Goal: Information Seeking & Learning: Learn about a topic

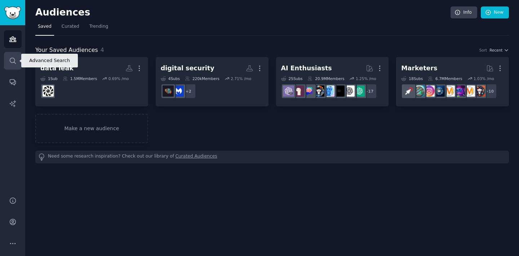
click at [18, 60] on link "Search" at bounding box center [13, 61] width 18 height 18
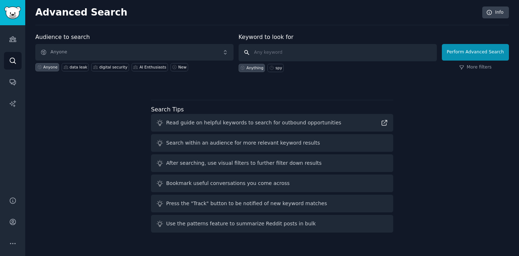
click at [301, 54] on input "text" at bounding box center [337, 52] width 198 height 17
click at [272, 68] on icon at bounding box center [271, 67] width 5 height 5
type input "spy"
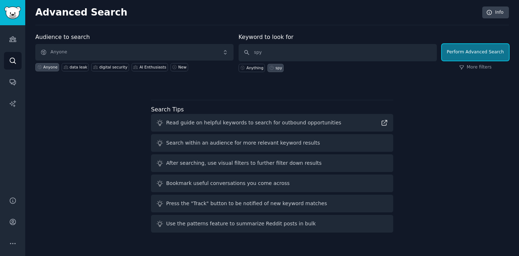
click at [463, 53] on button "Perform Advanced Search" at bounding box center [474, 52] width 67 height 17
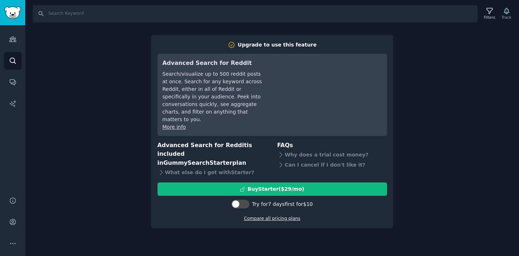
click at [257, 216] on link "Compare all pricing plans" at bounding box center [272, 218] width 56 height 5
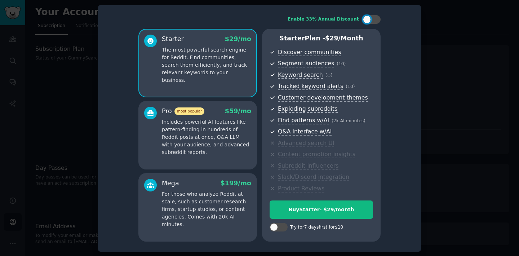
click at [204, 150] on p "Includes powerful AI features like pattern-finding in hundreds of Reddit posts …" at bounding box center [206, 137] width 89 height 38
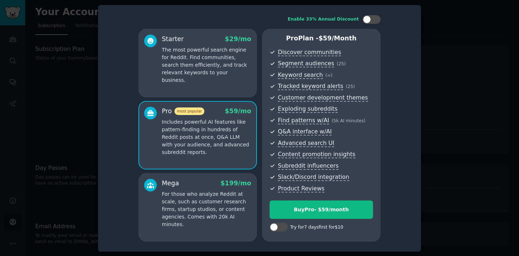
click at [205, 180] on div "Mega $ 199 /mo" at bounding box center [206, 183] width 89 height 9
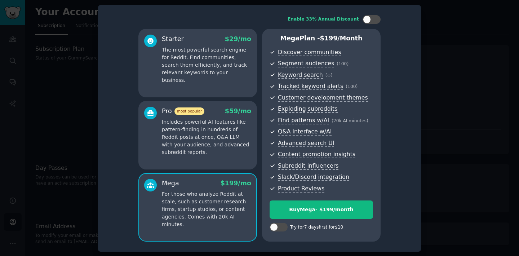
click at [212, 156] on div "Pro most popular $ 59 /mo Includes powerful AI features like pattern-finding in…" at bounding box center [197, 135] width 118 height 68
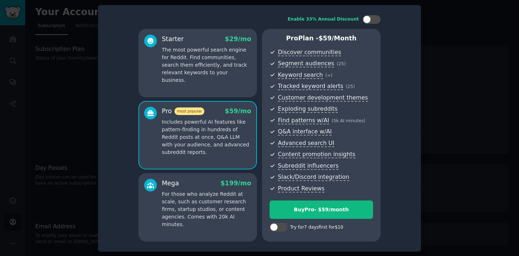
click at [217, 90] on div "Starter $ 29 /mo The most powerful search engine for Reddit. Find communities, …" at bounding box center [197, 63] width 118 height 68
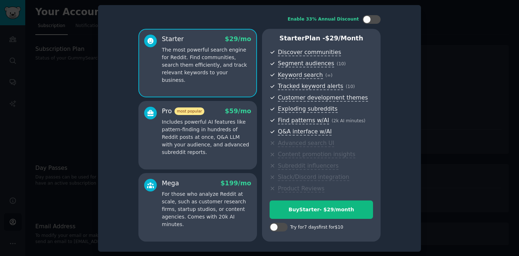
click at [148, 154] on div at bounding box center [150, 131] width 13 height 49
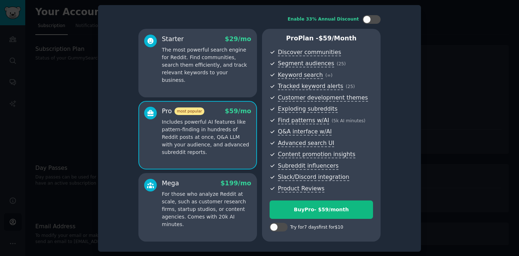
click at [452, 145] on div at bounding box center [259, 128] width 519 height 256
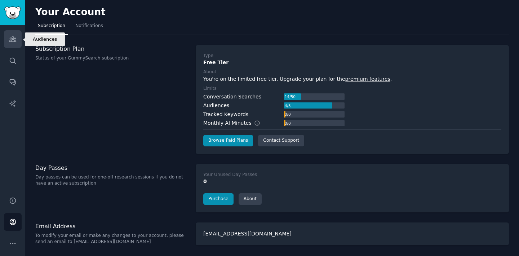
click at [16, 37] on icon "Sidebar" at bounding box center [13, 39] width 8 height 8
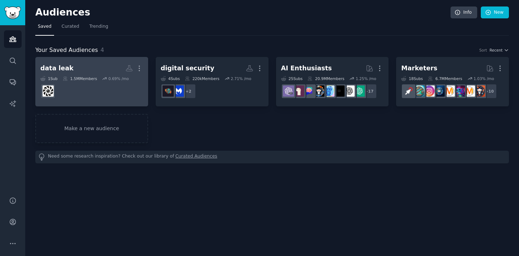
click at [121, 88] on dd at bounding box center [91, 91] width 103 height 20
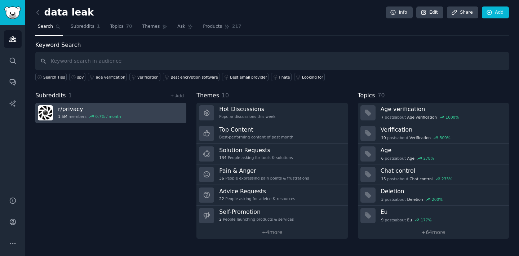
click at [144, 115] on link "r/ privacy 1.5M members 0.7 % / month" at bounding box center [110, 113] width 151 height 21
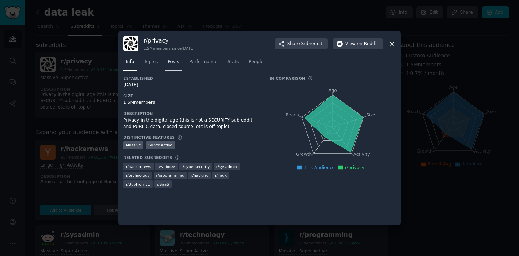
click at [170, 64] on span "Posts" at bounding box center [173, 62] width 12 height 6
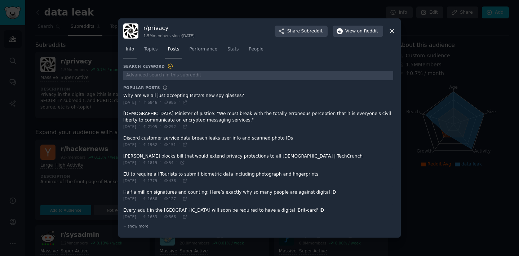
click at [134, 49] on link "Info" at bounding box center [129, 51] width 13 height 15
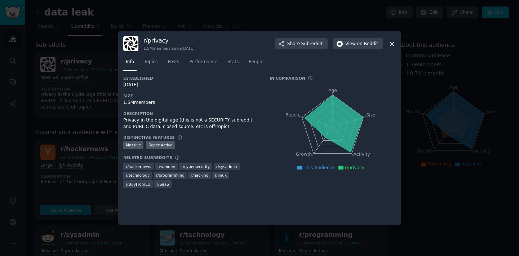
click at [331, 92] on tspan "Age" at bounding box center [332, 90] width 9 height 5
click at [156, 62] on span "Topics" at bounding box center [150, 62] width 13 height 6
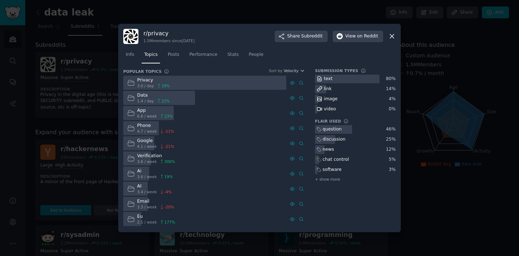
click at [328, 94] on div "text 80 % link 14 % image 4 % video 0 %" at bounding box center [355, 94] width 81 height 39
click at [179, 56] on span "Posts" at bounding box center [173, 54] width 12 height 6
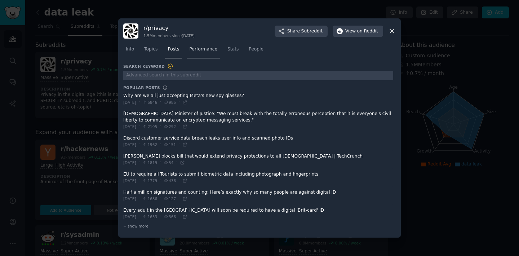
click at [205, 51] on span "Performance" at bounding box center [203, 49] width 28 height 6
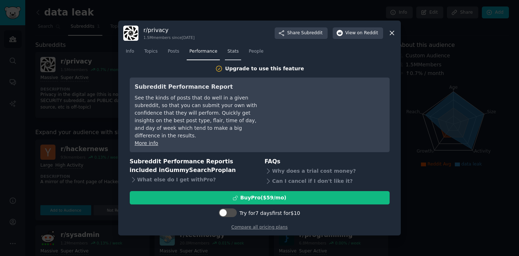
click at [236, 55] on span "Stats" at bounding box center [232, 51] width 11 height 6
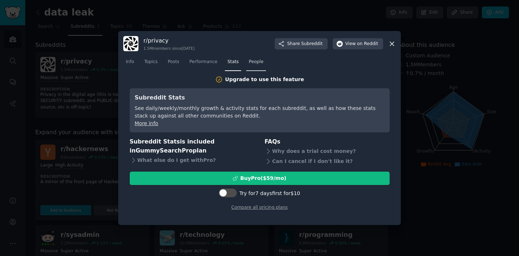
click at [254, 62] on span "People" at bounding box center [255, 62] width 15 height 6
click at [197, 61] on span "Performance" at bounding box center [203, 62] width 28 height 6
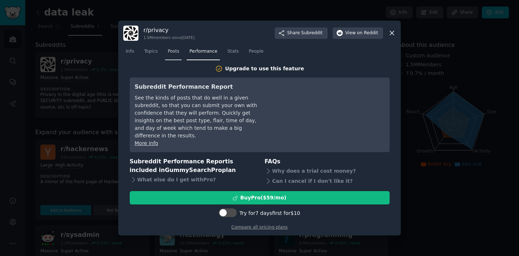
click at [171, 55] on span "Posts" at bounding box center [173, 51] width 12 height 6
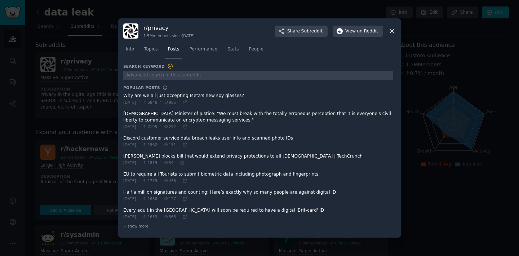
click at [391, 33] on icon at bounding box center [392, 31] width 8 height 8
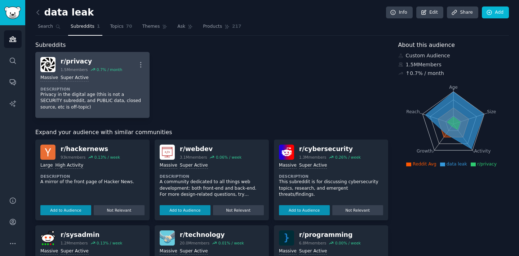
click at [120, 85] on div "Massive Super Active Description Privacy in the digital age (this is not a SECU…" at bounding box center [92, 92] width 104 height 41
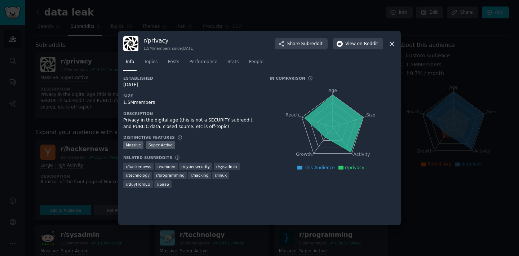
click at [390, 44] on icon at bounding box center [392, 44] width 8 height 8
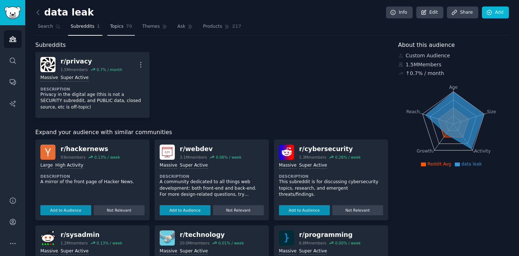
click at [112, 30] on span "Topics" at bounding box center [116, 26] width 13 height 6
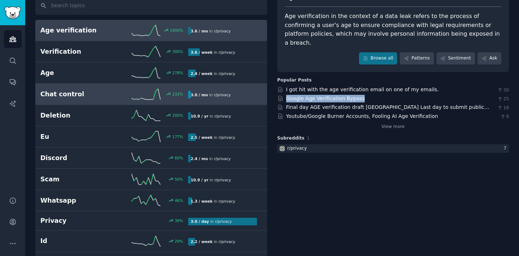
scroll to position [62, 0]
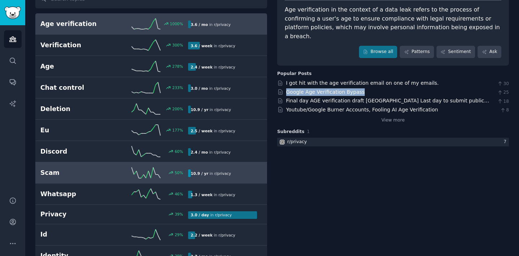
click at [51, 177] on h2 "Scam" at bounding box center [77, 172] width 74 height 9
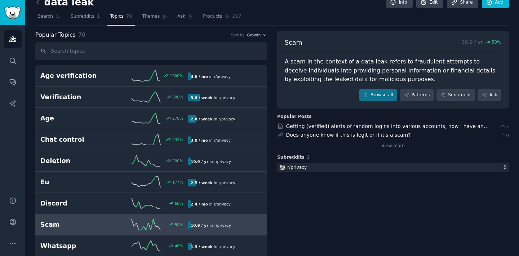
scroll to position [9, 0]
